Goal: Task Accomplishment & Management: Use online tool/utility

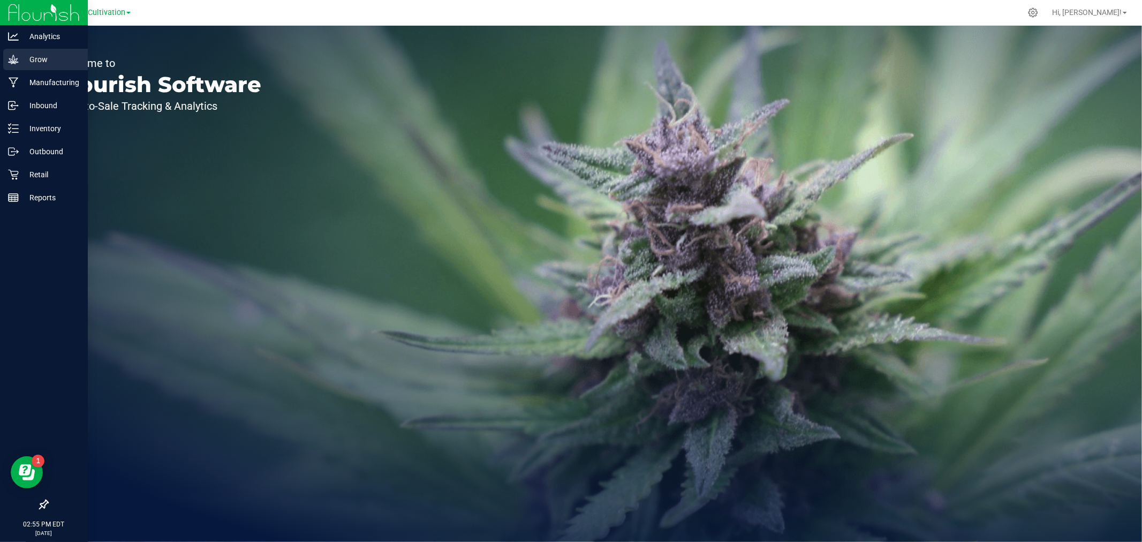
click at [12, 61] on icon at bounding box center [13, 59] width 11 height 11
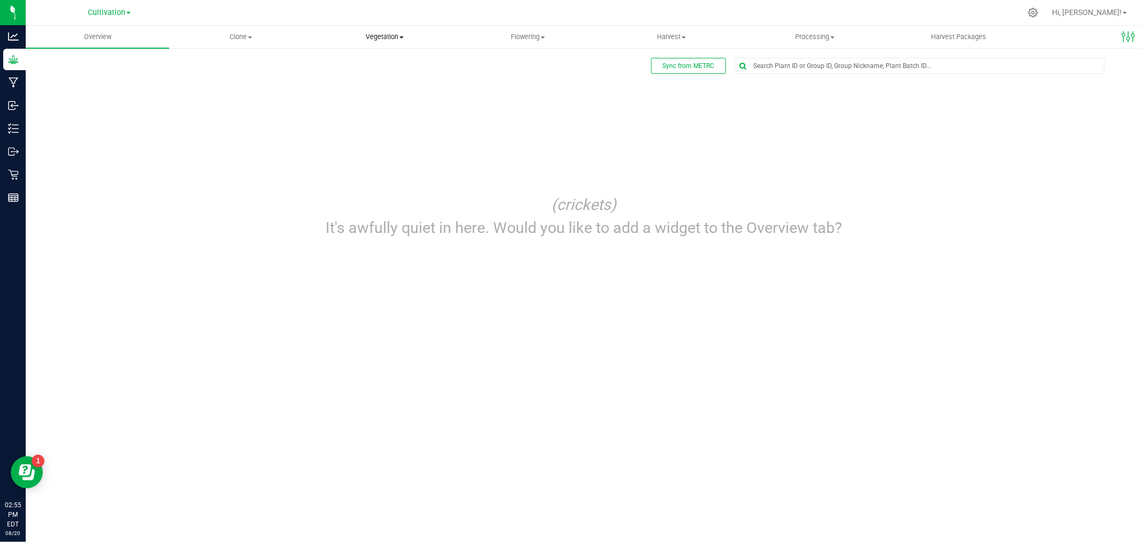
click at [408, 43] on uib-tab-heading "Vegetation Veg groups Veg plants Mother groups Mother plants Apply to plants" at bounding box center [384, 36] width 142 height 21
click at [373, 54] on ul "Veg groups Veg plants Mother groups Mother plants Apply to plants" at bounding box center [385, 91] width 144 height 84
click at [382, 39] on span "Vegetation" at bounding box center [385, 37] width 144 height 10
click at [368, 74] on span "Veg plants" at bounding box center [346, 77] width 66 height 9
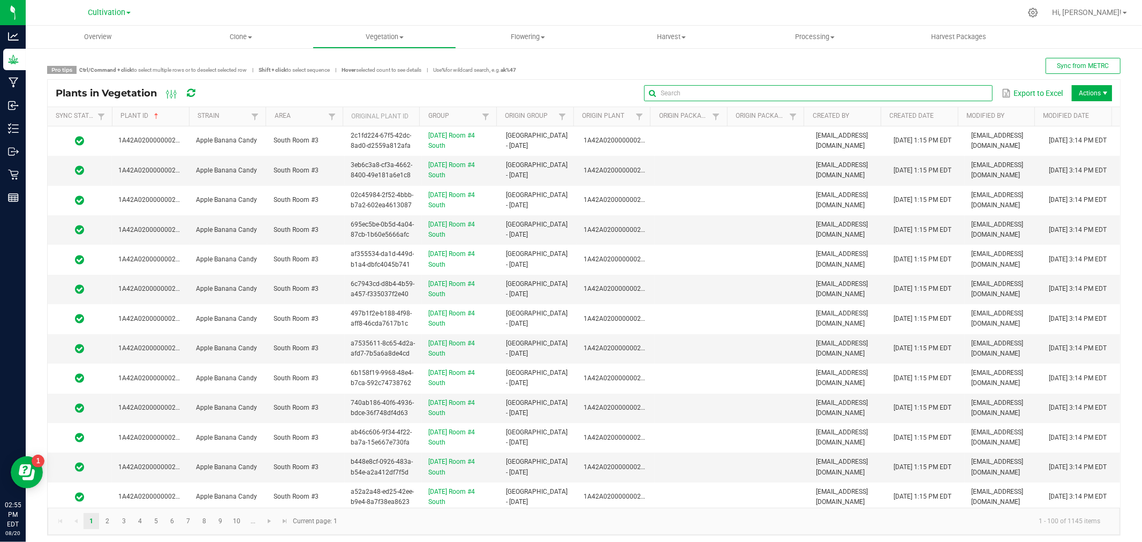
click at [954, 95] on input "text" at bounding box center [818, 93] width 348 height 16
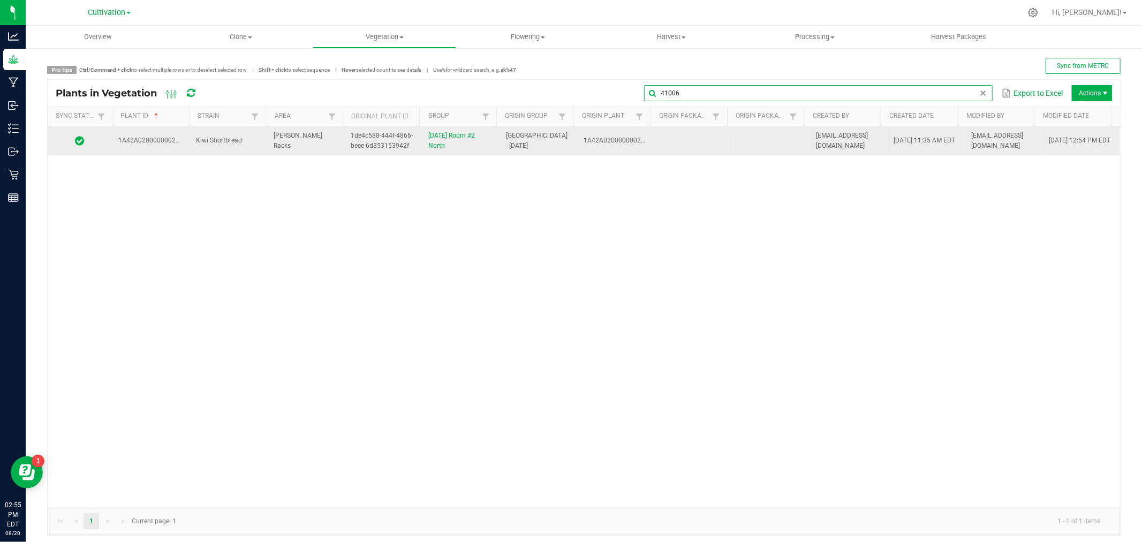
type input "41006"
click at [634, 139] on span "1A42A0200000002000034953" at bounding box center [629, 140] width 91 height 7
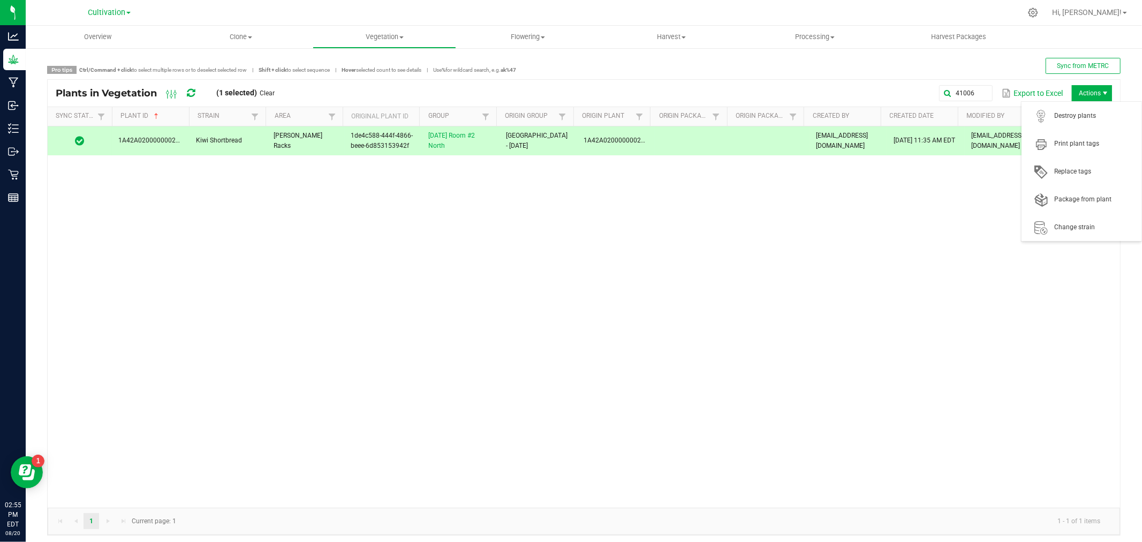
click at [1084, 88] on span "Actions" at bounding box center [1092, 93] width 40 height 16
click at [1083, 116] on span "Destroy plants" at bounding box center [1095, 115] width 80 height 9
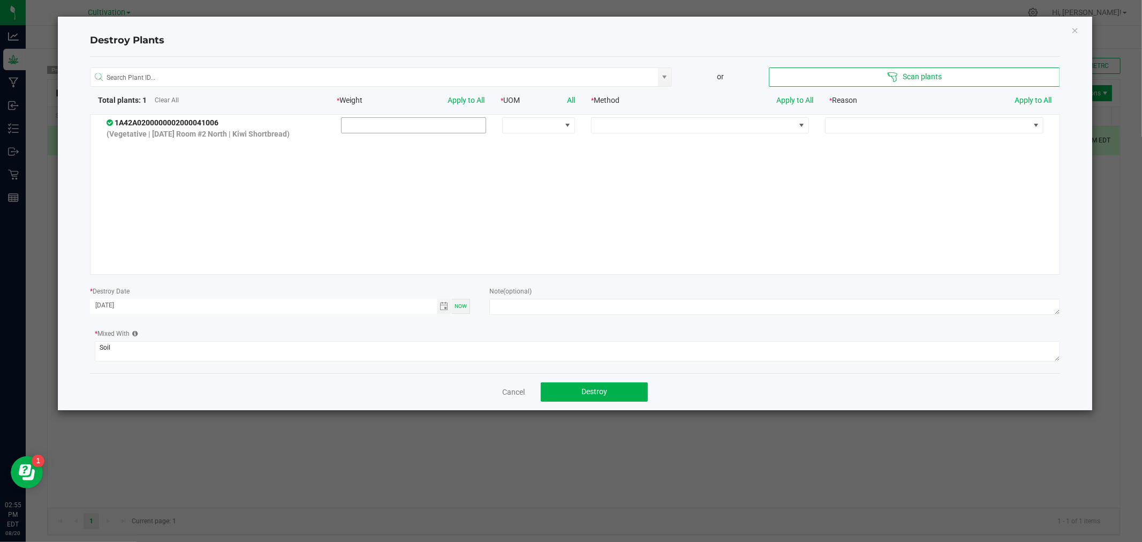
click at [436, 122] on input at bounding box center [414, 125] width 145 height 15
type input "160.0000"
click at [530, 132] on span at bounding box center [532, 125] width 58 height 15
click at [532, 148] on li "g" at bounding box center [534, 145] width 71 height 18
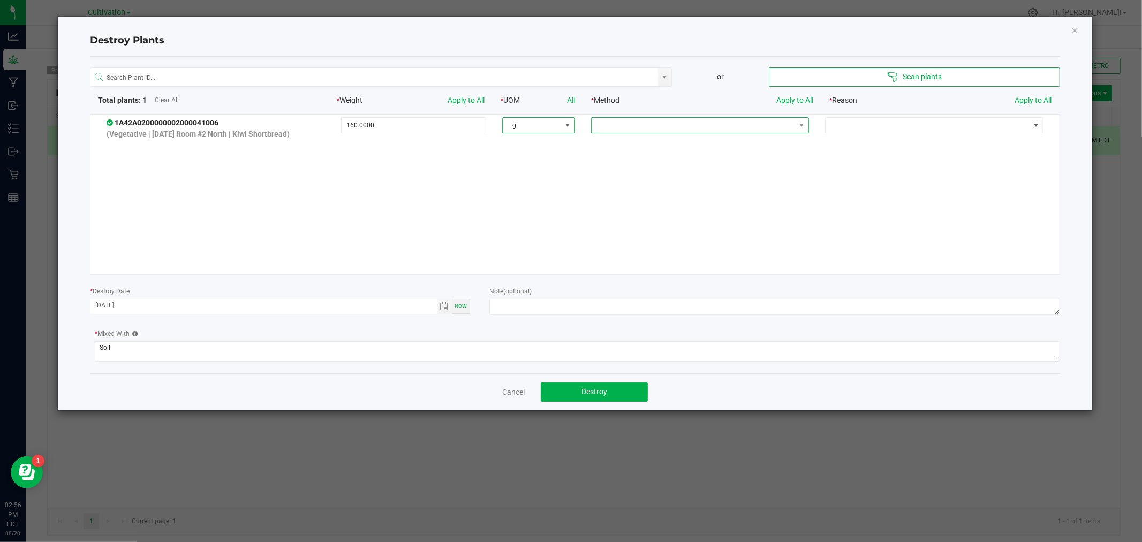
click at [604, 126] on span at bounding box center [694, 125] width 204 height 15
click at [613, 162] on li "Compost" at bounding box center [694, 163] width 215 height 18
click at [845, 125] on span at bounding box center [928, 125] width 204 height 15
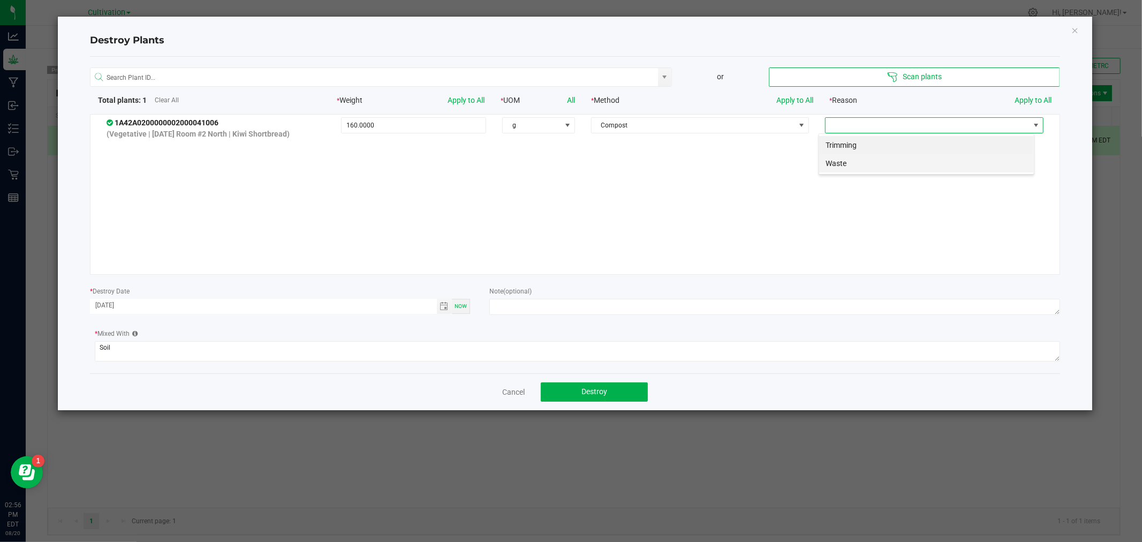
click at [845, 162] on li "Waste" at bounding box center [926, 163] width 215 height 18
click at [614, 300] on textarea at bounding box center [774, 307] width 570 height 16
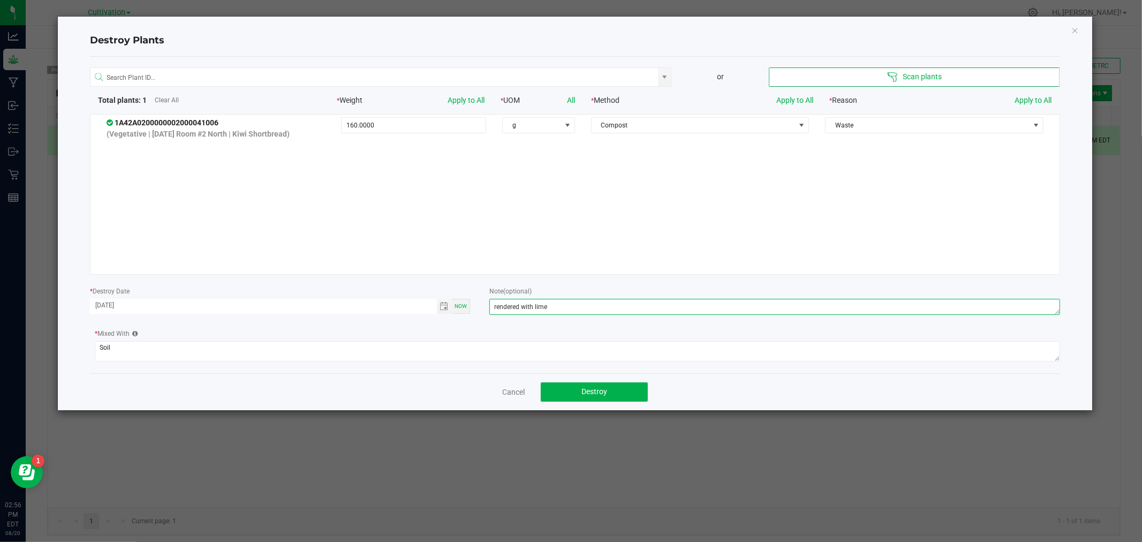
click at [574, 306] on textarea "rendered with lime" at bounding box center [774, 307] width 570 height 16
click at [492, 304] on textarea "rendered with lime" at bounding box center [774, 307] width 570 height 16
click at [575, 306] on textarea "rendered with lime" at bounding box center [774, 307] width 570 height 16
type textarea "rendered with lime"
click at [621, 383] on div "Cancel Destroy" at bounding box center [575, 391] width 970 height 37
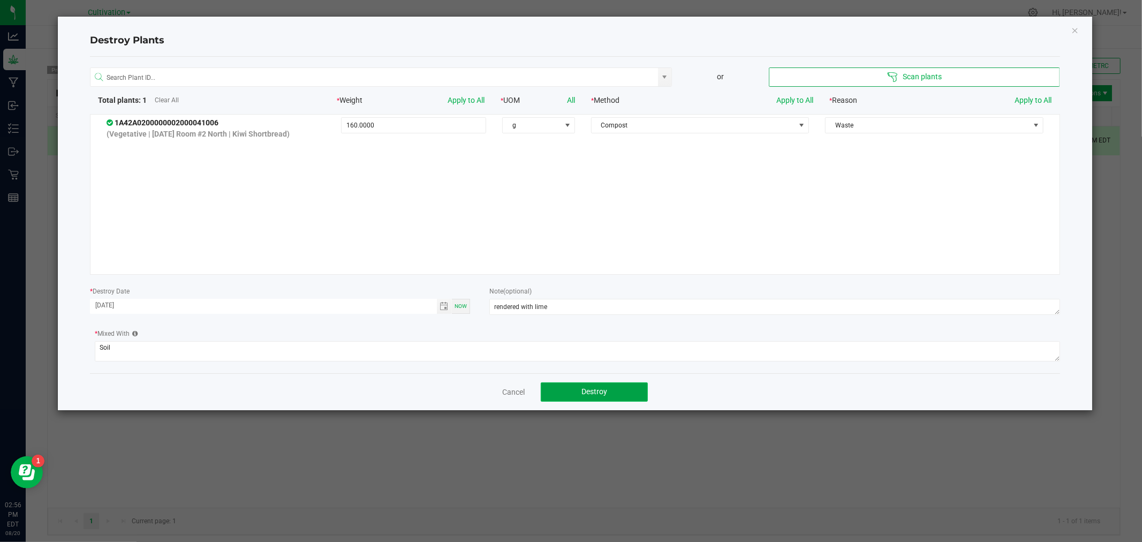
click at [620, 388] on button "Destroy" at bounding box center [594, 391] width 107 height 19
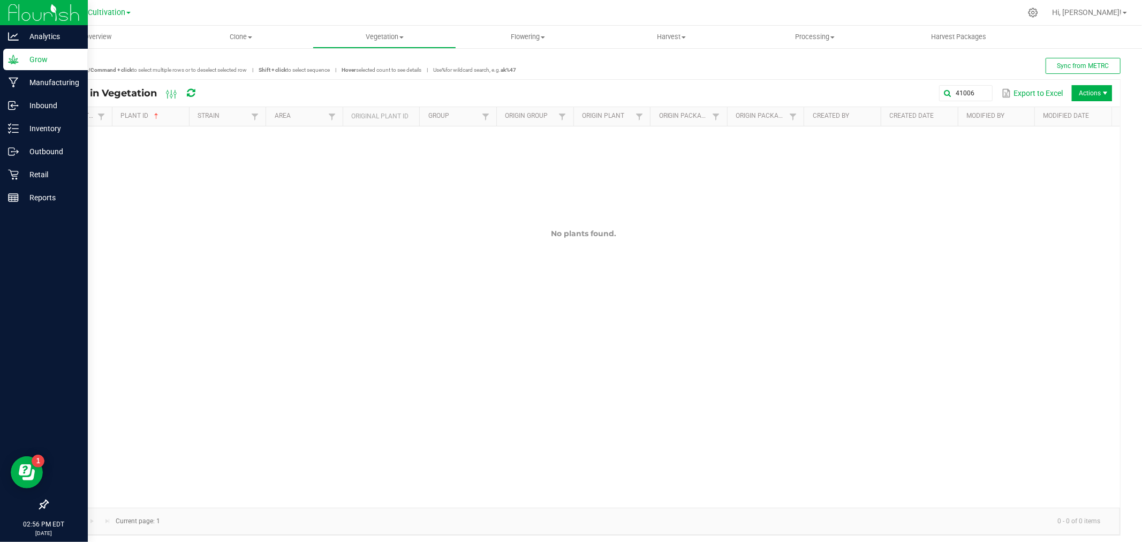
click at [14, 60] on icon at bounding box center [13, 59] width 10 height 9
